Goal: Information Seeking & Learning: Find specific fact

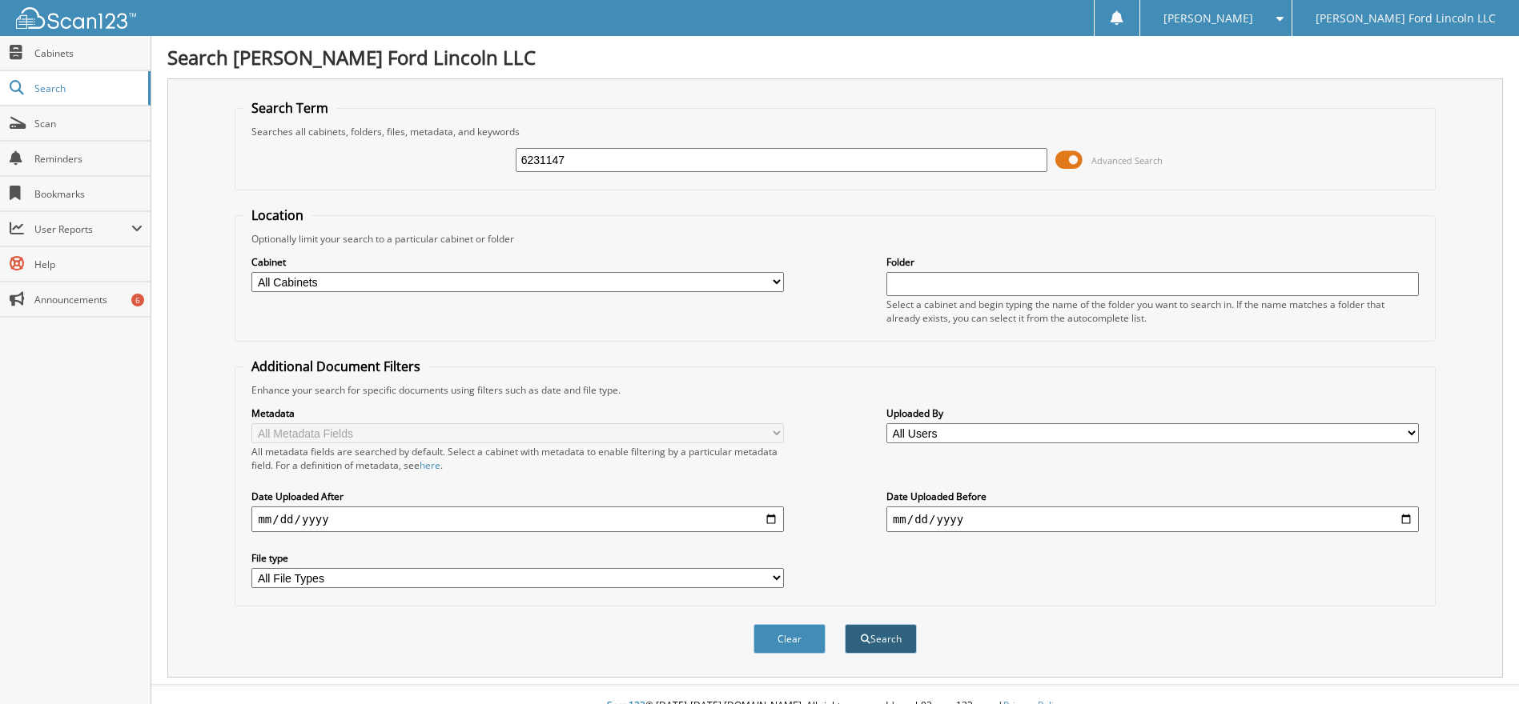
type input "6231147"
click at [858, 641] on button "Search" at bounding box center [881, 639] width 72 height 30
drag, startPoint x: 719, startPoint y: 157, endPoint x: 251, endPoint y: 199, distance: 469.4
click at [383, 198] on form "Search Term Searches all cabinets, folders, files, metadata, and keywords 62311…" at bounding box center [835, 385] width 1200 height 572
paste input "0018"
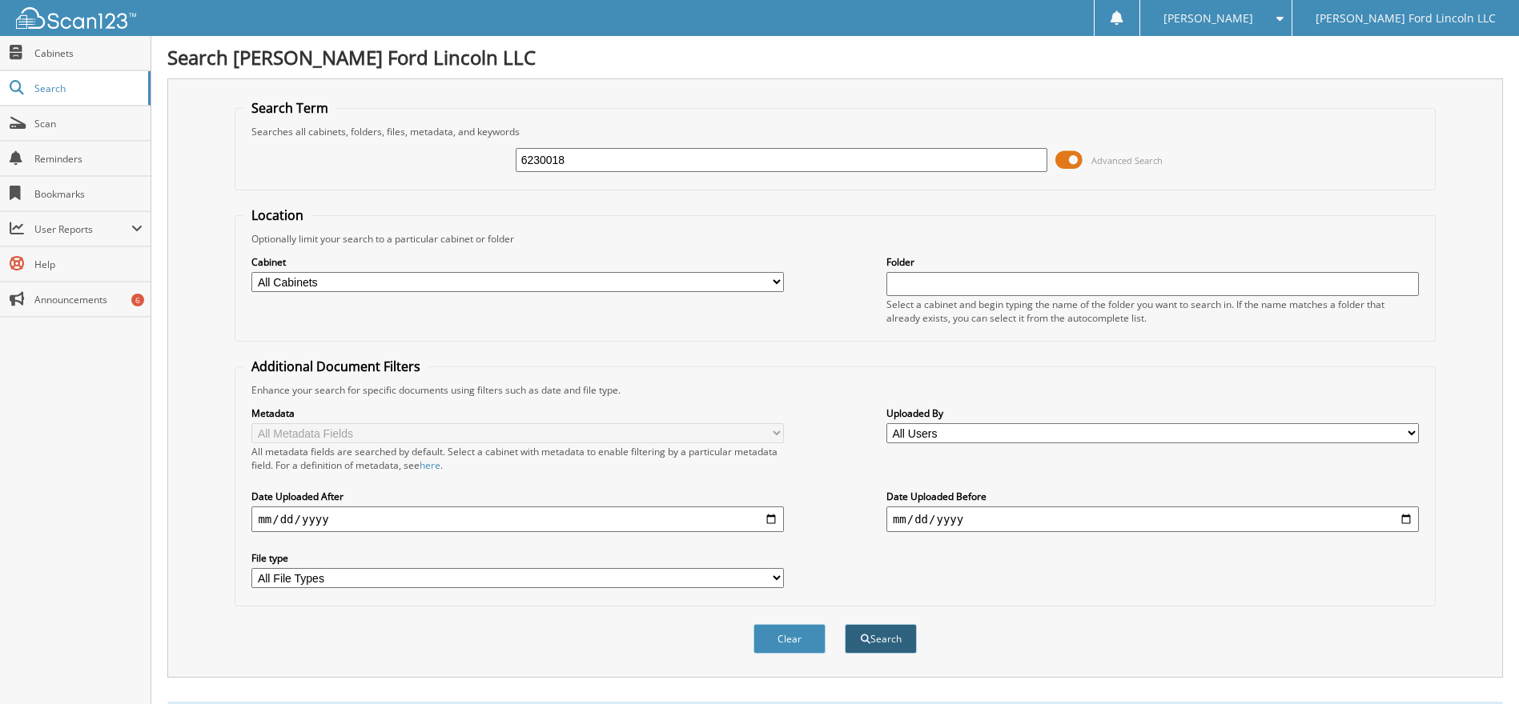
type input "6230018"
click at [855, 638] on button "Search" at bounding box center [881, 639] width 72 height 30
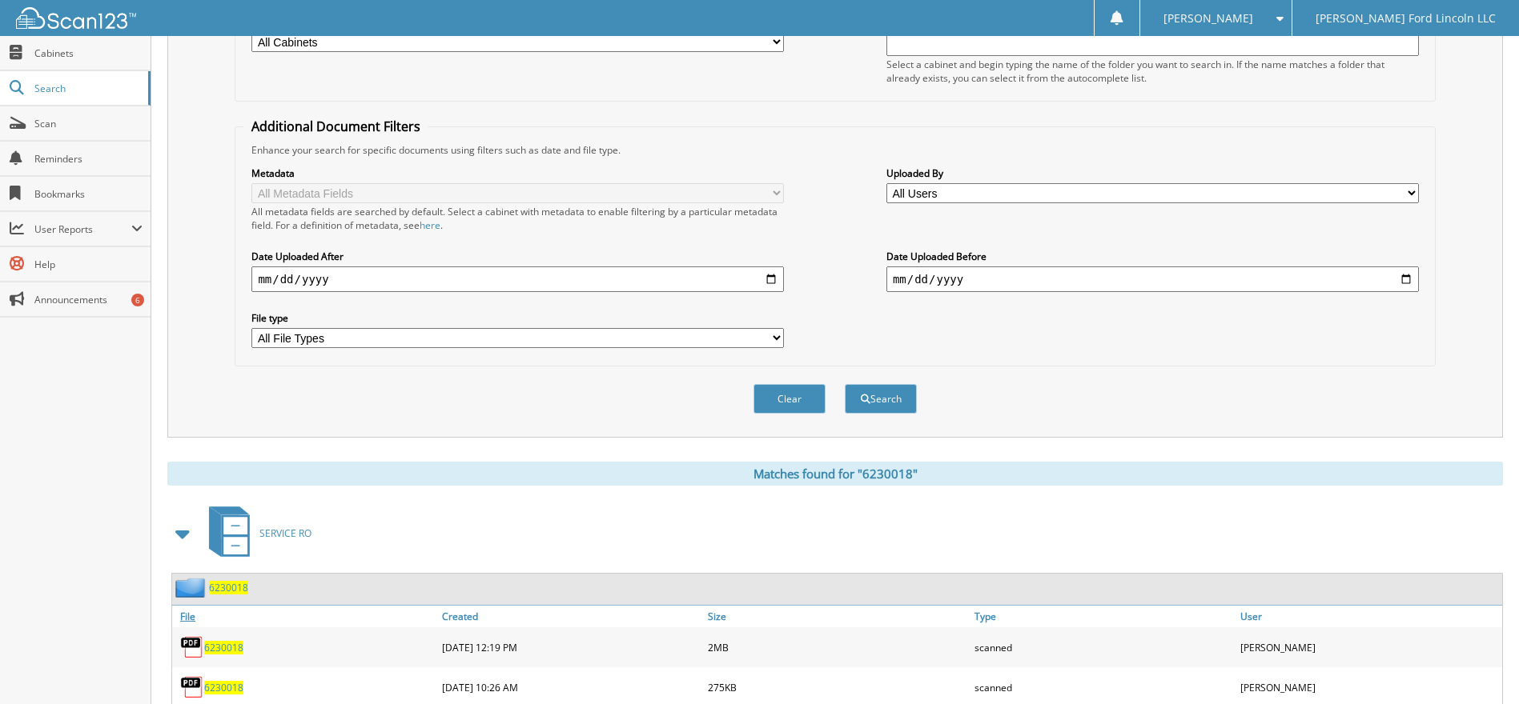
scroll to position [293, 0]
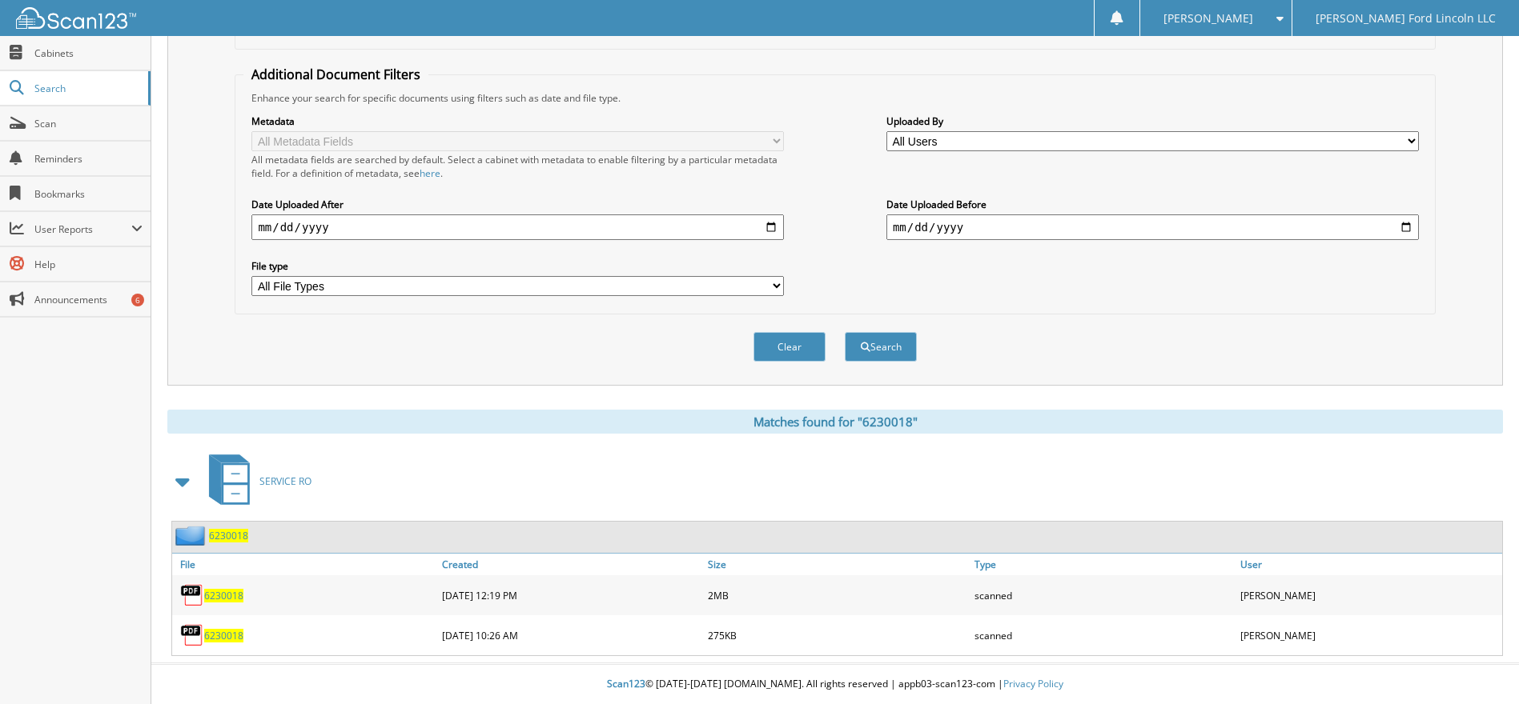
click at [224, 592] on span "6230018" at bounding box center [223, 596] width 39 height 14
